Goal: Task Accomplishment & Management: Manage account settings

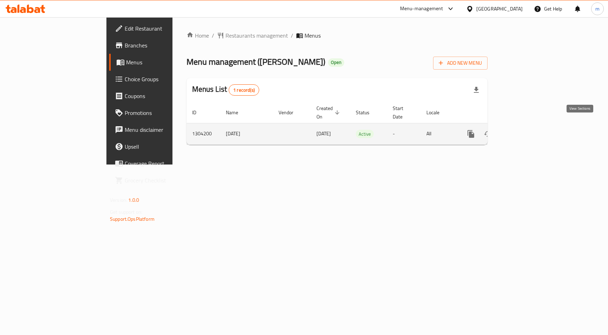
click at [526, 130] on icon "enhanced table" at bounding box center [521, 134] width 8 height 8
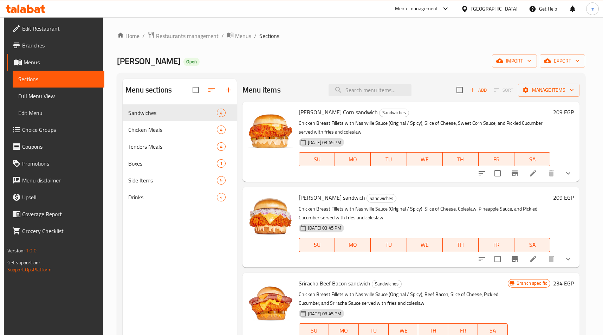
click at [29, 132] on span "Choice Groups" at bounding box center [60, 129] width 77 height 8
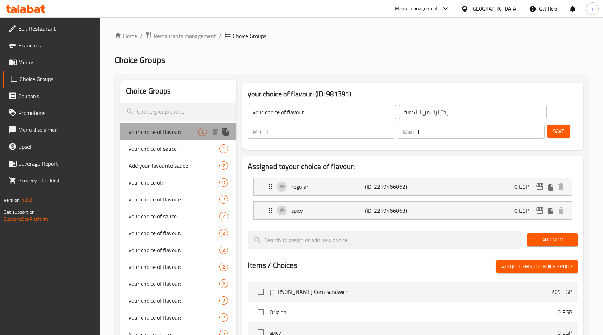
click at [156, 135] on span "your choice of flavour:" at bounding box center [164, 131] width 70 height 8
click at [330, 68] on div "Home / Restaurants management / Choice Groups Choice Groups Choice Groups your …" at bounding box center [351, 286] width 474 height 511
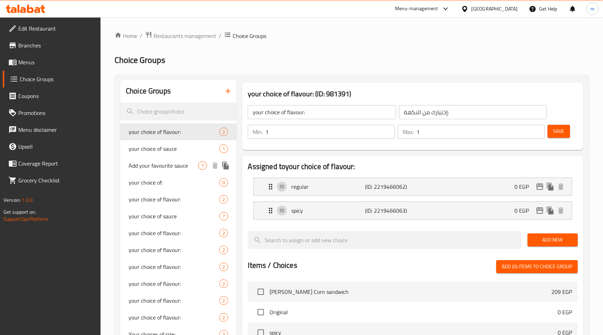
click at [153, 168] on span "Add your favourite sauce" at bounding box center [164, 165] width 70 height 8
type input "Add your favourite sauce"
type input "ضيف من الصوصات المفضلة"
type input "0"
type input "6"
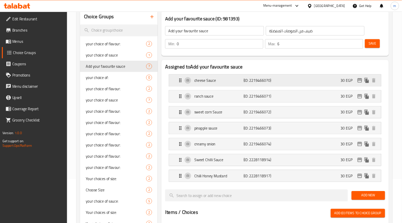
scroll to position [70, 0]
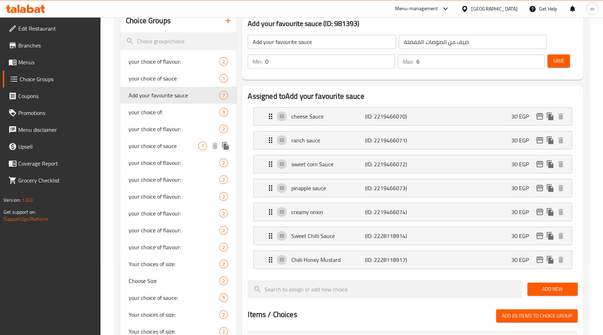
click at [170, 144] on span "your choice of sauce" at bounding box center [164, 146] width 70 height 8
type input "your choice of sauce"
type input "اختيارك من الصوص"
type input "1"
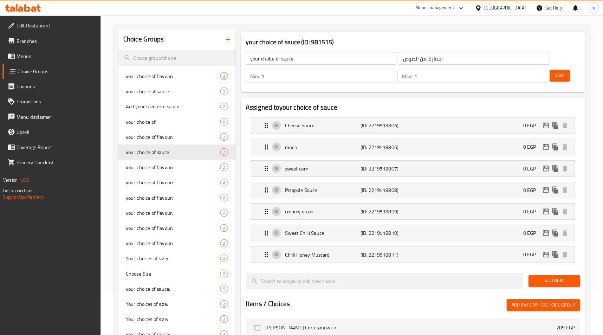
scroll to position [47, 0]
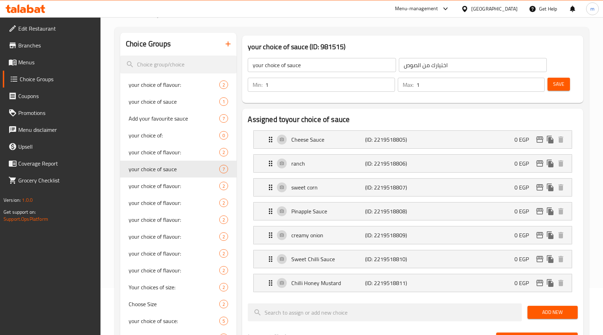
click at [386, 33] on div "your choice of sauce (ID: 981515) your choice of sauce ​ اختيارك من الصوص ​ Min…" at bounding box center [412, 69] width 346 height 73
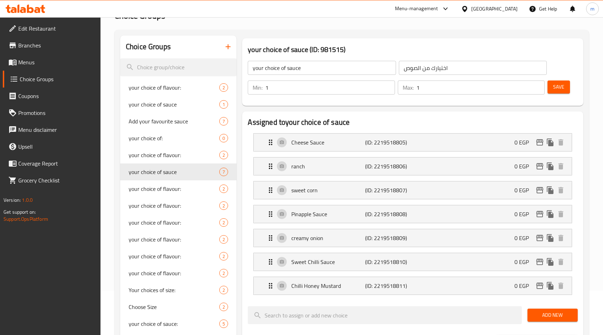
scroll to position [0, 0]
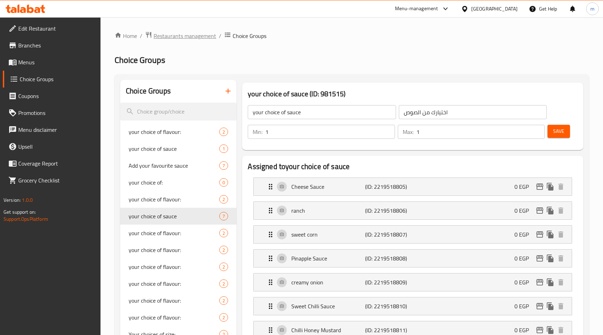
click at [194, 33] on span "Restaurants management" at bounding box center [184, 36] width 63 height 8
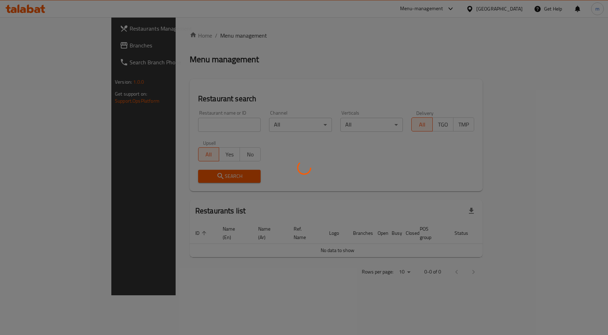
click at [52, 45] on div at bounding box center [304, 167] width 608 height 335
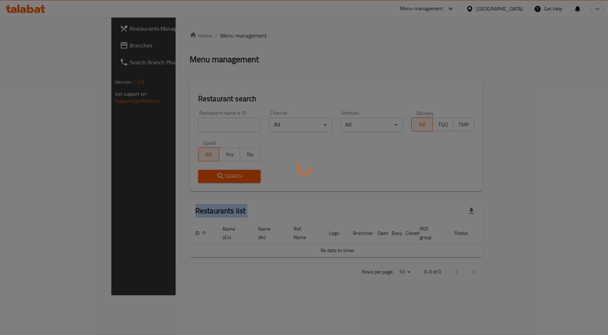
click at [52, 45] on div at bounding box center [304, 167] width 608 height 335
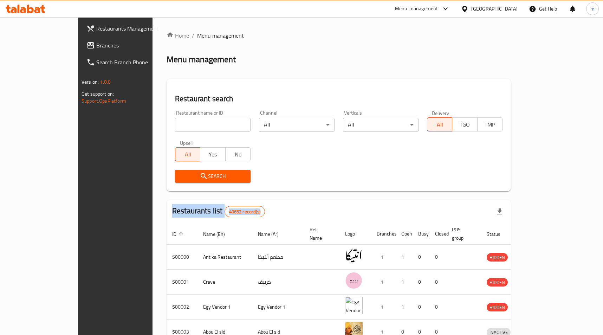
click at [81, 51] on link "Branches" at bounding box center [130, 45] width 98 height 17
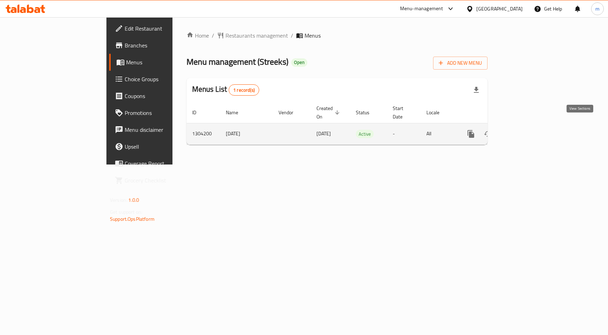
click at [530, 125] on link "enhanced table" at bounding box center [521, 133] width 17 height 17
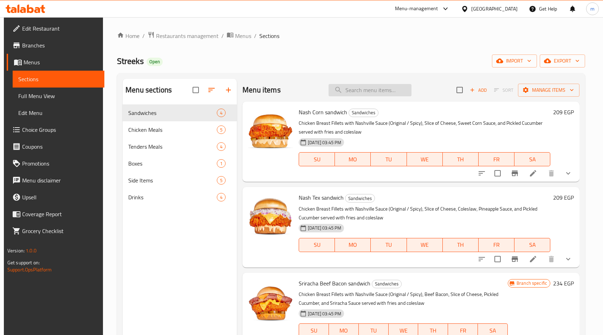
click at [356, 90] on input "search" at bounding box center [369, 90] width 83 height 12
paste input "Creamy Onion Meal"
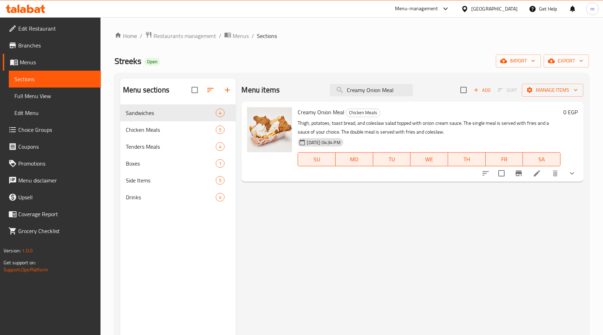
type input "Creamy Onion Meal"
click at [537, 175] on icon at bounding box center [536, 173] width 8 height 8
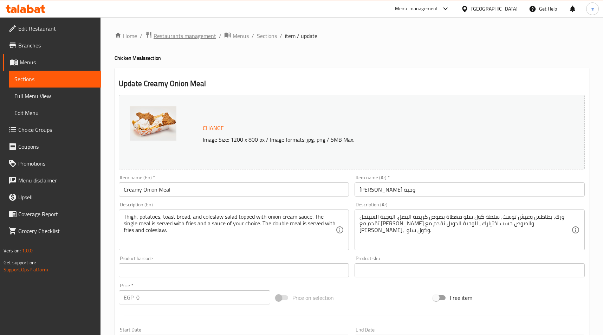
click at [173, 38] on span "Restaurants management" at bounding box center [184, 36] width 63 height 8
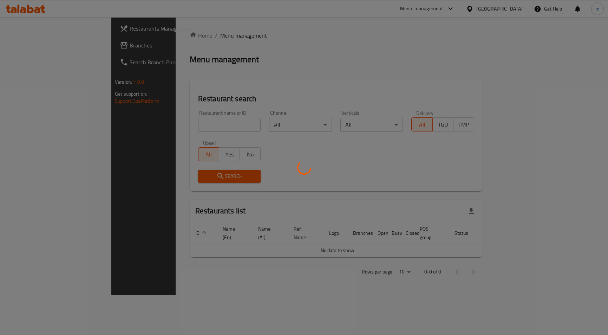
click at [38, 45] on div at bounding box center [304, 167] width 608 height 335
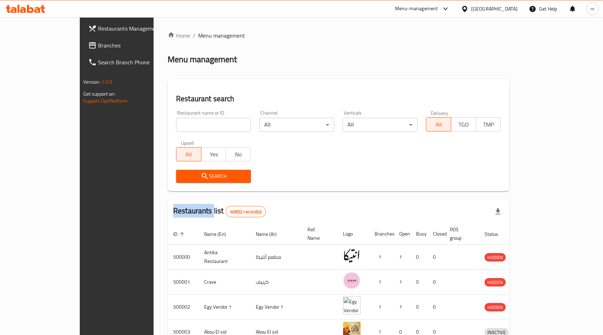
click at [80, 45] on div "Restaurants Management Branches Search Branch Phone Version: 1.0.0 Get support …" at bounding box center [301, 274] width 443 height 514
click at [98, 45] on span "Branches" at bounding box center [136, 45] width 77 height 8
